Goal: Transaction & Acquisition: Download file/media

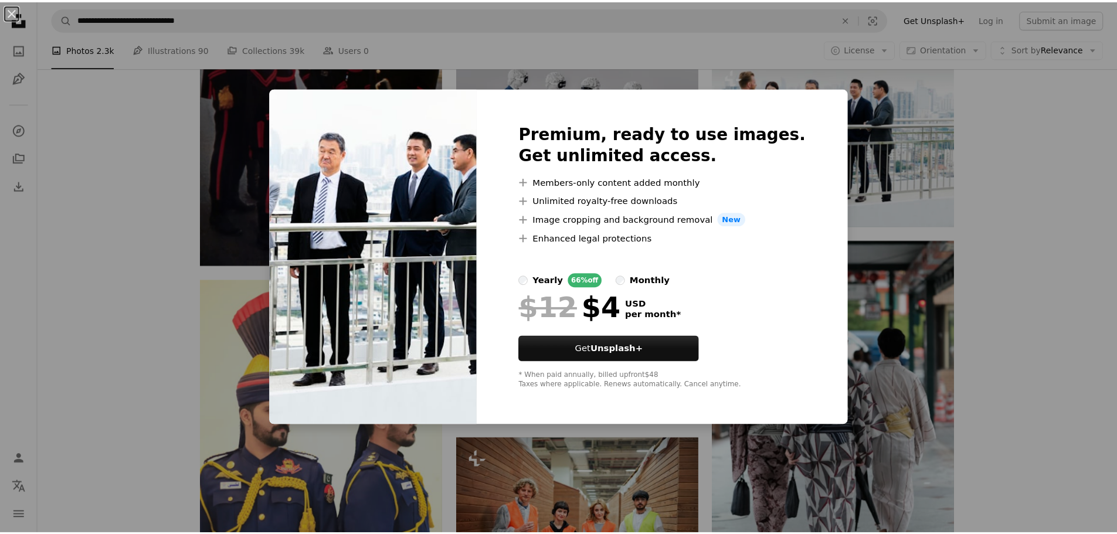
scroll to position [586, 0]
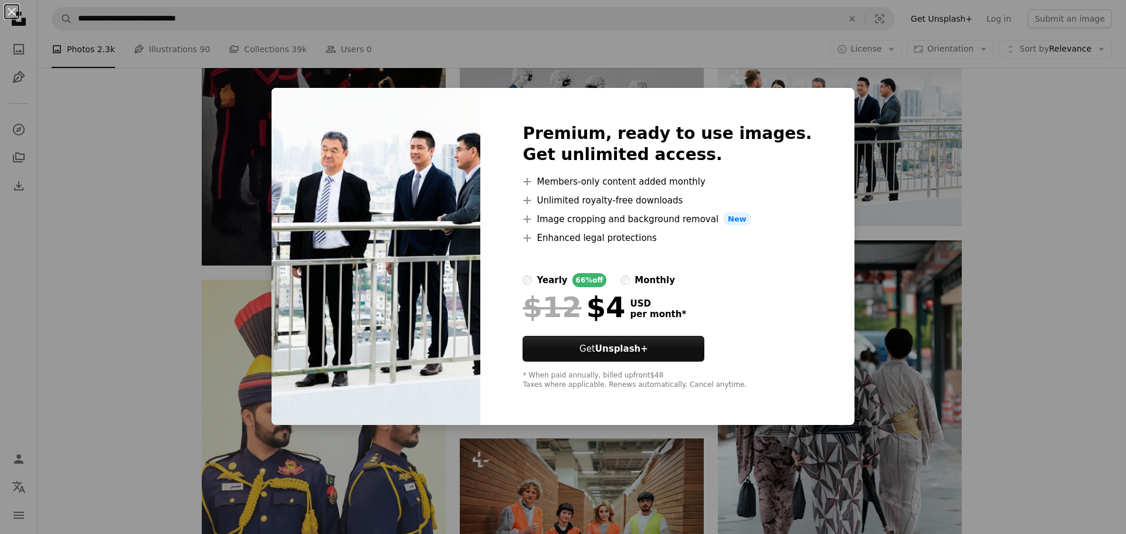
click at [429, 57] on div "An X shape Premium, ready to use images. Get unlimited access. A plus sign Memb…" at bounding box center [563, 267] width 1126 height 534
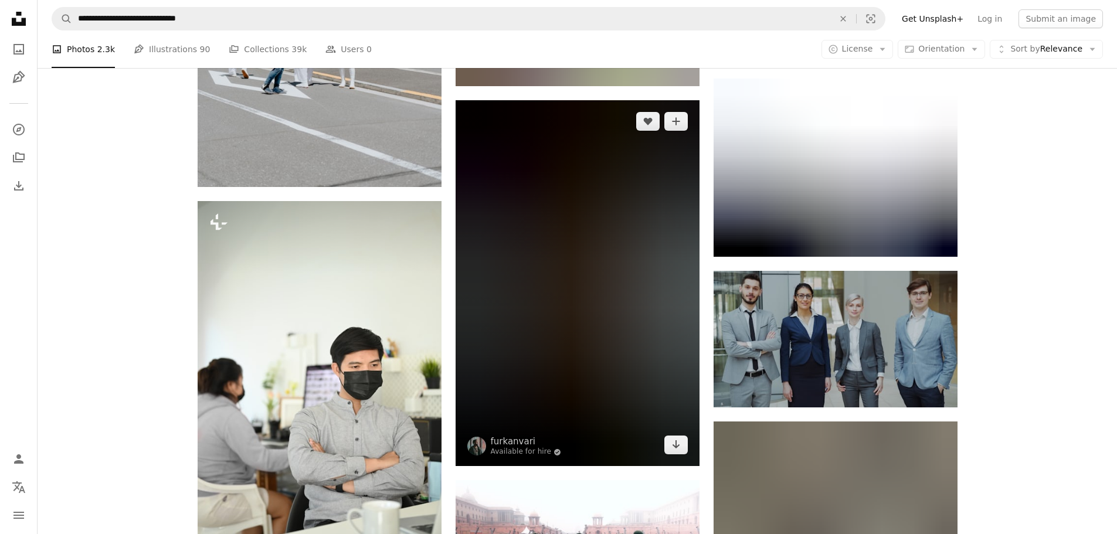
scroll to position [18764, 0]
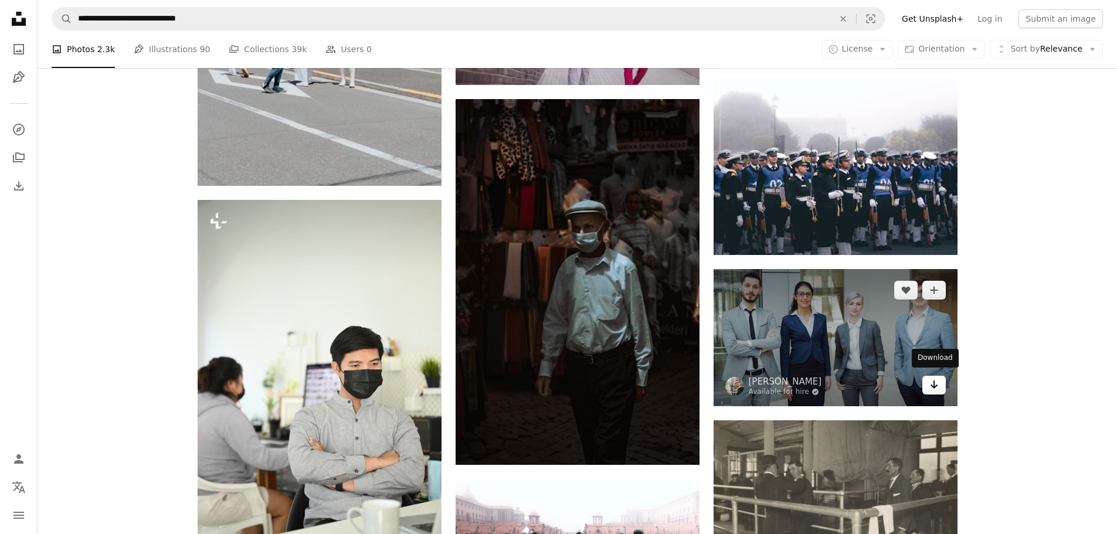
click at [935, 384] on icon "Arrow pointing down" at bounding box center [933, 385] width 9 height 14
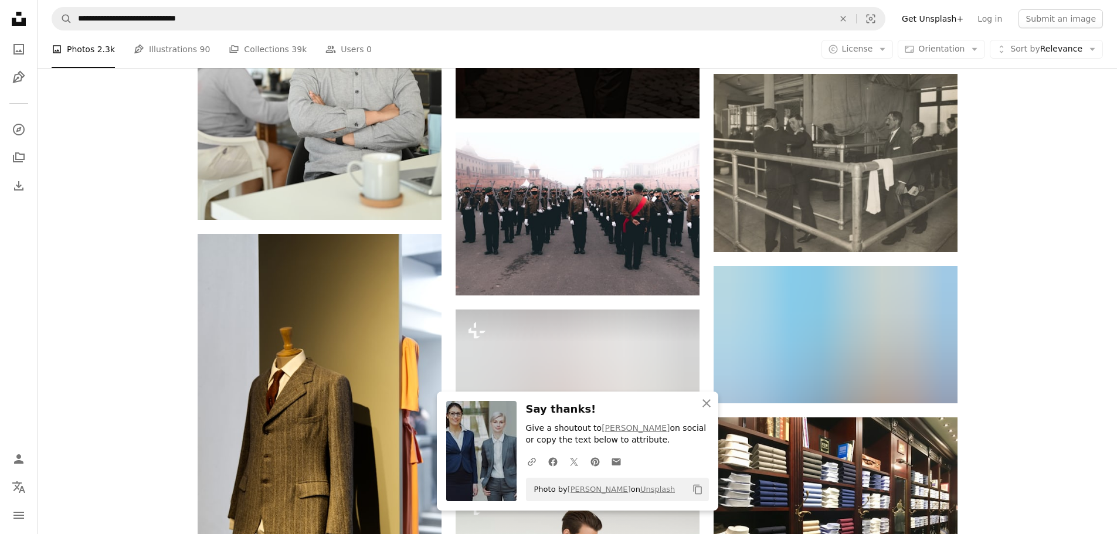
scroll to position [19116, 0]
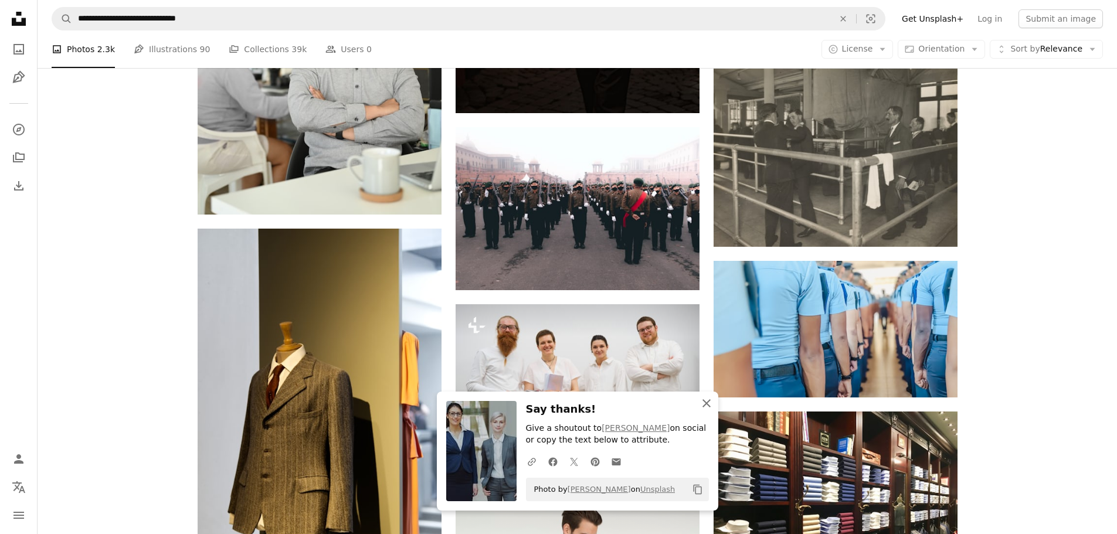
click at [706, 400] on icon "An X shape" at bounding box center [707, 403] width 14 height 14
